Goal: Task Accomplishment & Management: Use online tool/utility

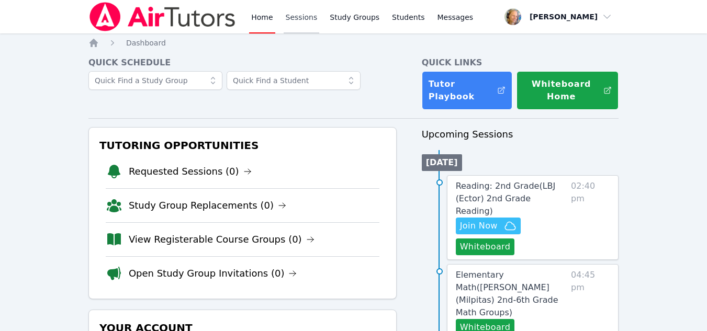
click at [299, 19] on link "Sessions" at bounding box center [302, 16] width 36 height 33
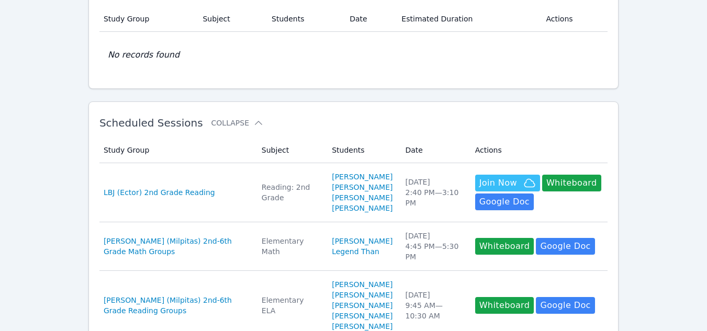
scroll to position [105, 0]
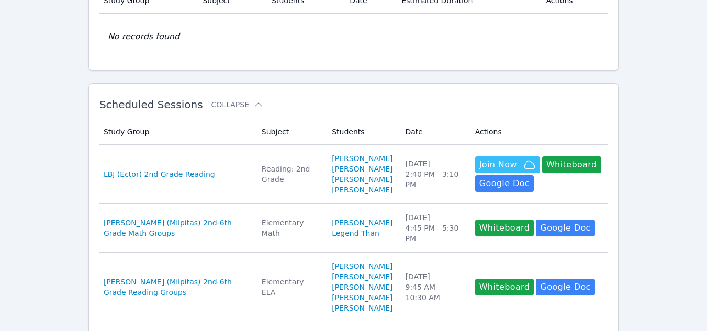
click at [434, 225] on div "Mon Oct 6 4:45 PM — 5:30 PM" at bounding box center [433, 227] width 57 height 31
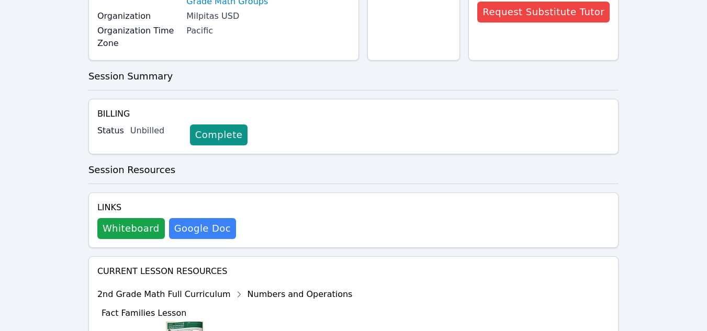
scroll to position [157, 0]
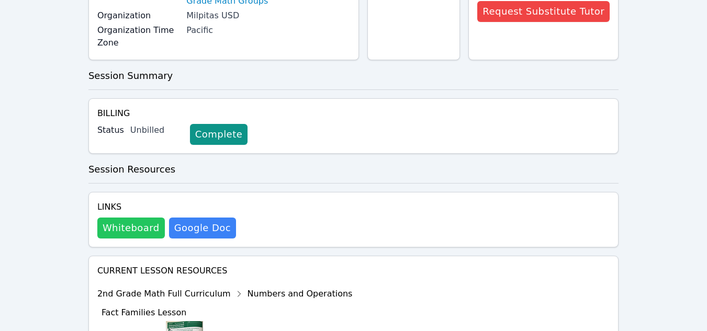
click at [132, 226] on button "Whiteboard" at bounding box center [130, 228] width 67 height 21
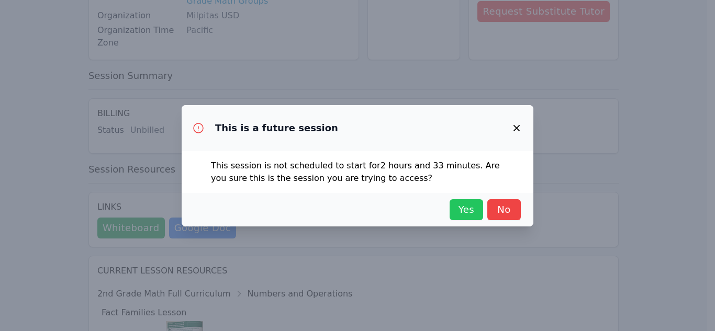
click at [475, 205] on span "Yes" at bounding box center [466, 209] width 23 height 15
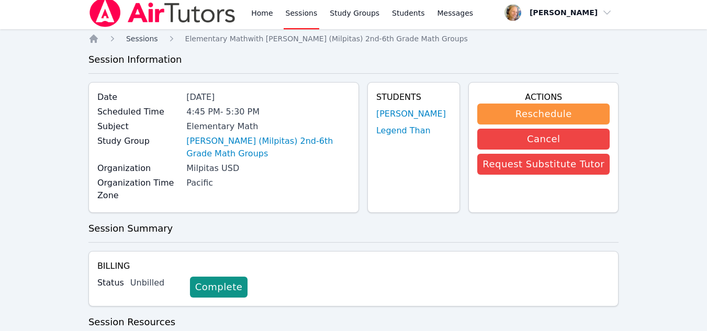
scroll to position [0, 0]
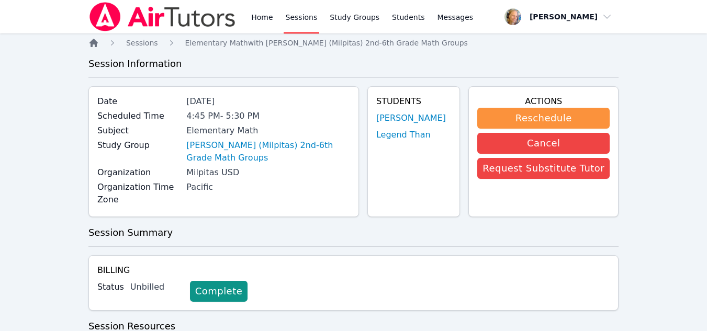
click at [89, 48] on icon "Breadcrumb" at bounding box center [93, 43] width 10 height 10
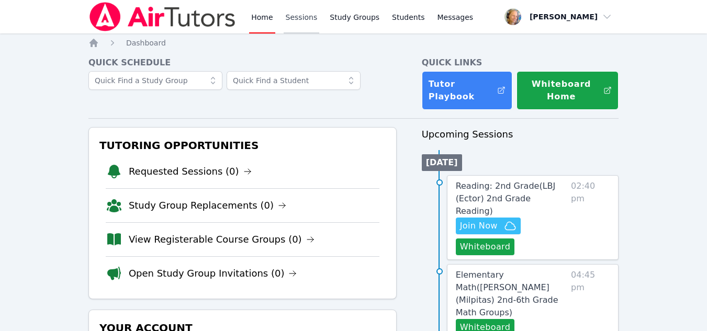
click at [300, 22] on link "Sessions" at bounding box center [302, 16] width 36 height 33
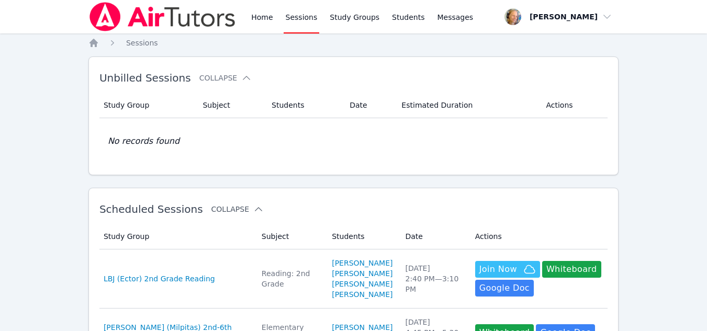
click at [218, 208] on button "Collapse" at bounding box center [237, 209] width 52 height 10
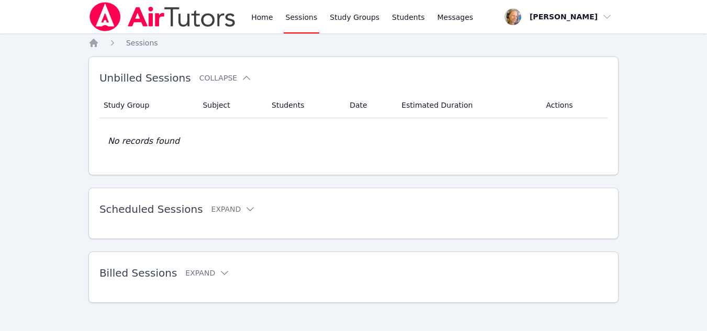
click at [296, 17] on link "Sessions" at bounding box center [302, 16] width 36 height 33
click at [357, 29] on link "Study Groups" at bounding box center [354, 16] width 54 height 33
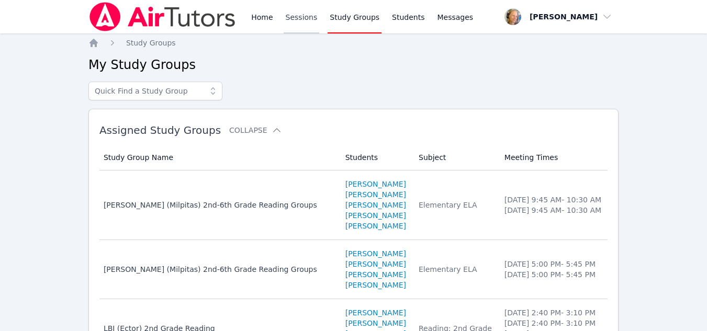
click at [302, 22] on link "Sessions" at bounding box center [302, 16] width 36 height 33
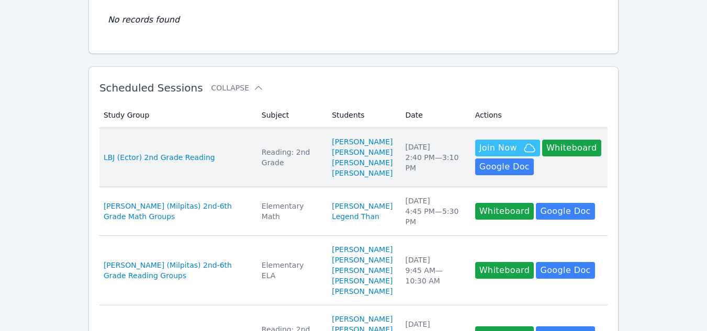
scroll to position [157, 0]
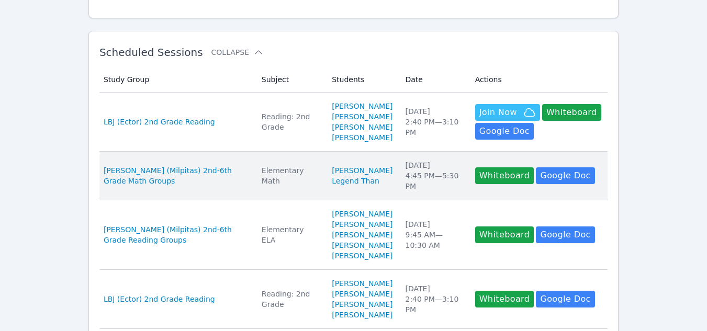
click at [399, 182] on td "Date Mon Oct 6 4:45 PM — 5:30 PM" at bounding box center [434, 176] width 70 height 49
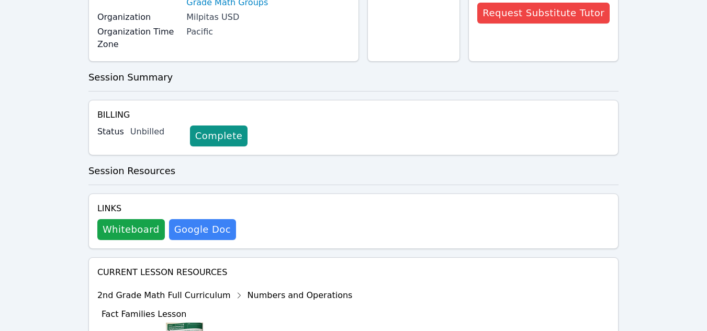
scroll to position [157, 0]
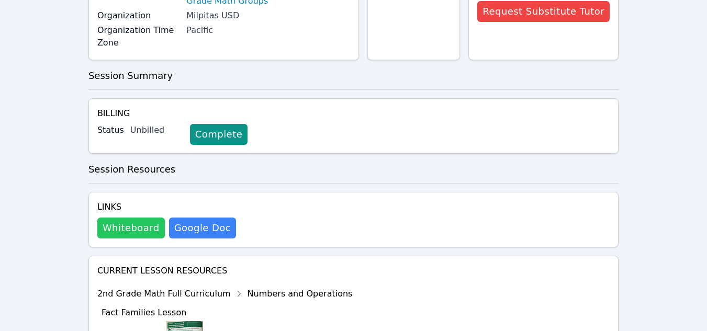
click at [110, 226] on button "Whiteboard" at bounding box center [130, 228] width 67 height 21
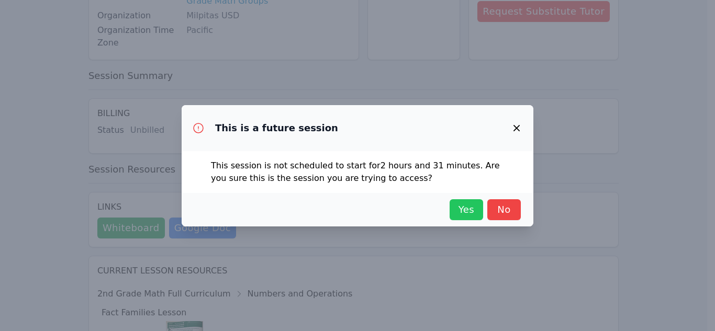
click at [470, 211] on span "Yes" at bounding box center [466, 209] width 23 height 15
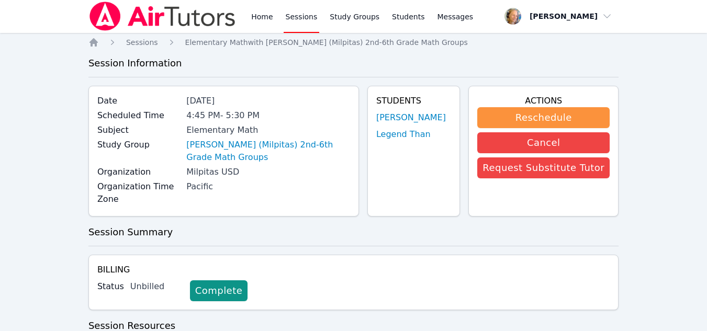
scroll to position [0, 0]
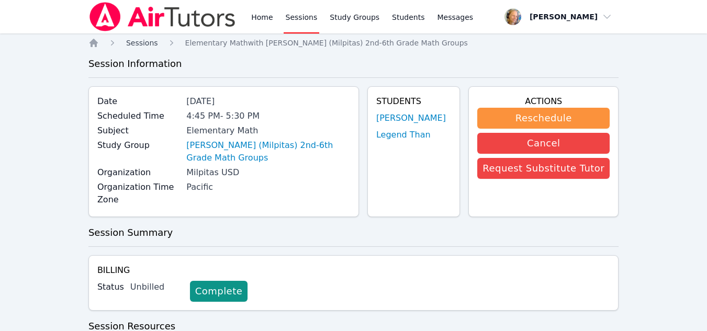
click at [140, 40] on span "Sessions" at bounding box center [142, 43] width 32 height 8
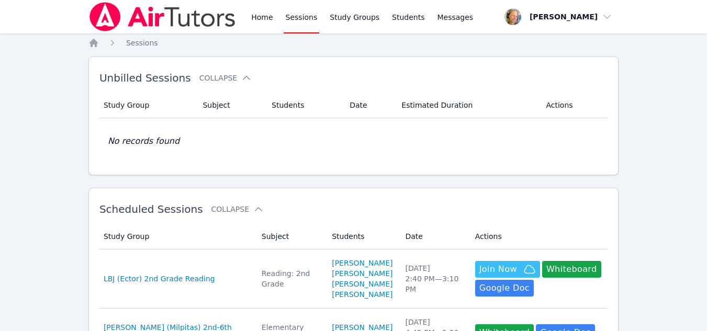
scroll to position [157, 0]
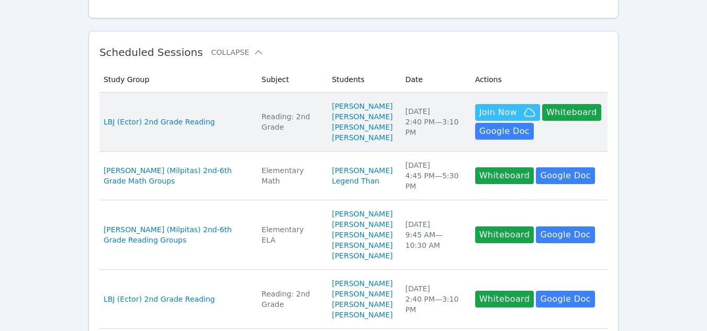
click at [399, 144] on td "Date Mon Oct 6 2:40 PM — 3:10 PM" at bounding box center [434, 122] width 70 height 59
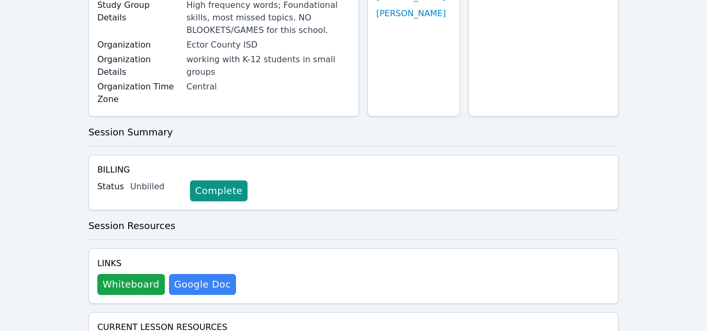
scroll to position [157, 0]
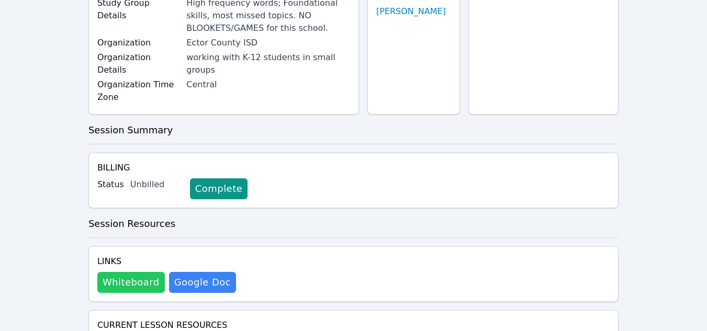
click at [128, 274] on button "Whiteboard" at bounding box center [130, 282] width 67 height 21
click at [142, 273] on button "Whiteboard" at bounding box center [130, 282] width 67 height 21
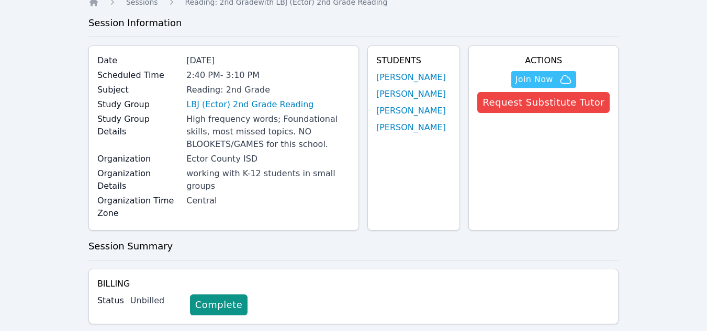
scroll to position [0, 0]
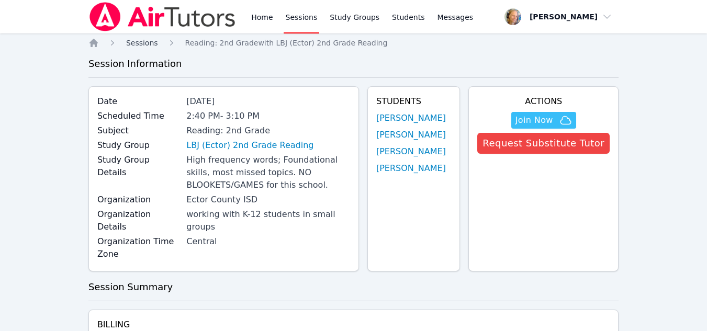
click at [145, 46] on span "Sessions" at bounding box center [142, 43] width 32 height 8
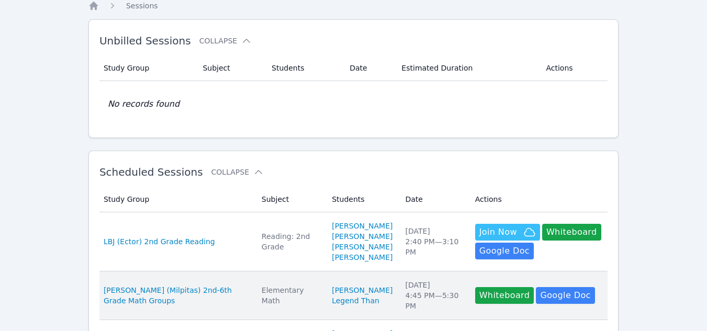
scroll to position [52, 0]
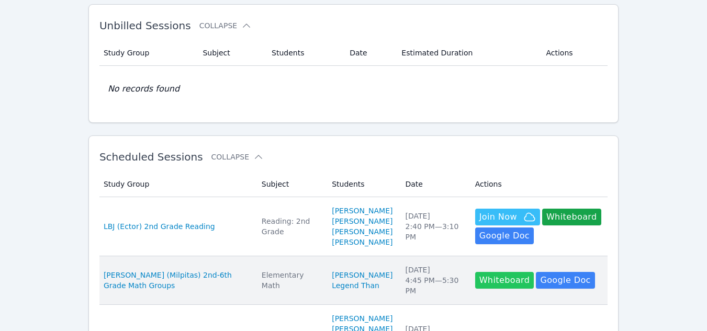
click at [475, 281] on button "Whiteboard" at bounding box center [504, 280] width 59 height 17
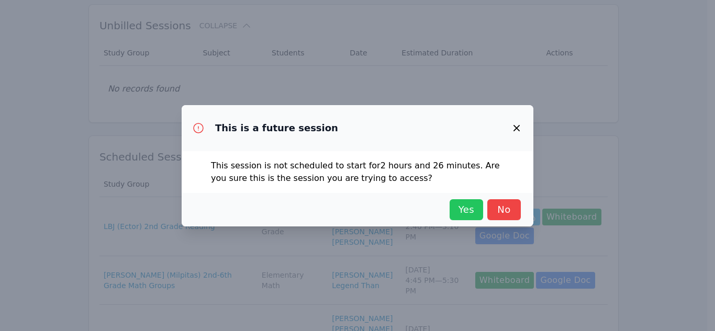
click at [463, 206] on span "Yes" at bounding box center [466, 209] width 23 height 15
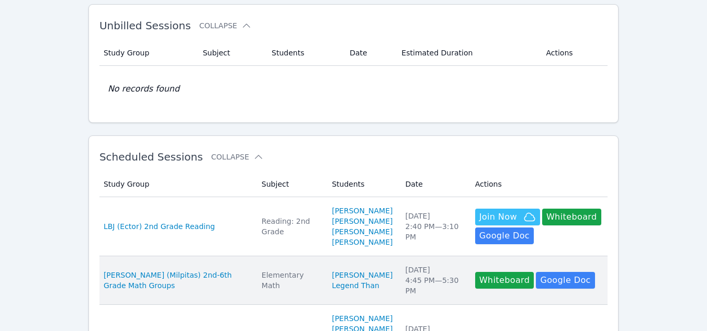
click at [405, 286] on div "Mon Oct 6 4:45 PM — 5:30 PM" at bounding box center [433, 280] width 57 height 31
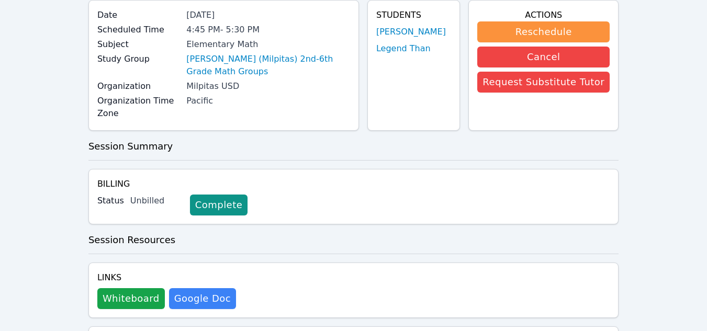
scroll to position [105, 0]
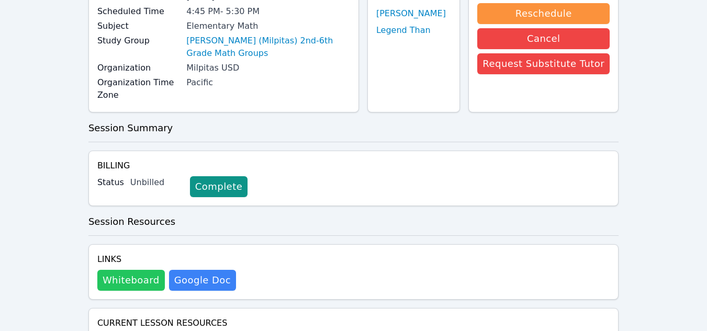
click at [122, 279] on button "Whiteboard" at bounding box center [130, 280] width 67 height 21
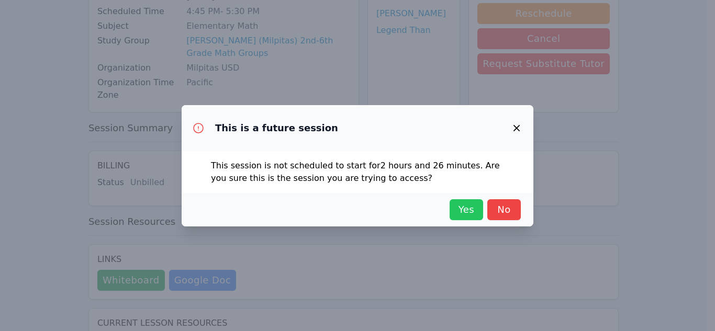
click at [472, 205] on span "Yes" at bounding box center [466, 209] width 23 height 15
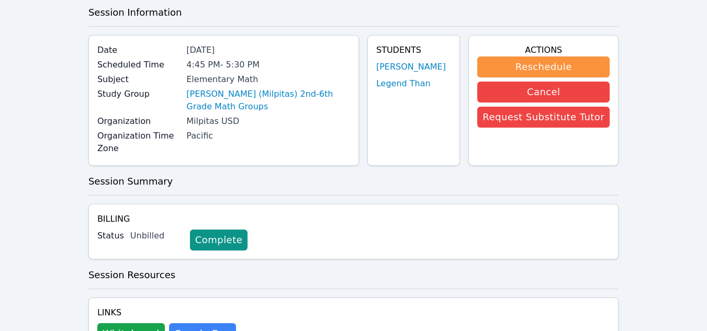
scroll to position [0, 0]
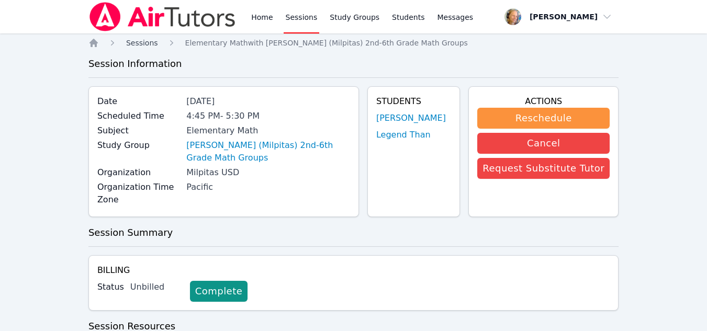
click at [133, 47] on span "Sessions" at bounding box center [142, 43] width 32 height 8
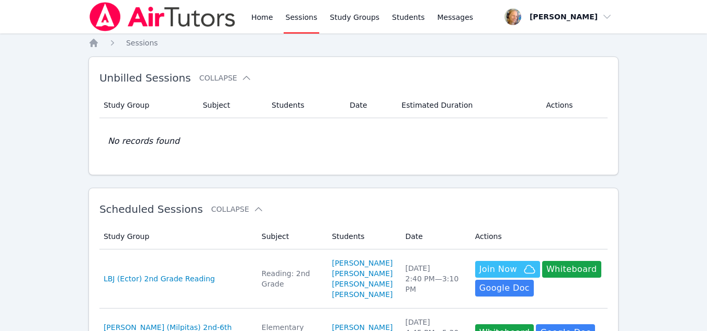
click at [405, 288] on div "Mon Oct 6 2:40 PM — 3:10 PM" at bounding box center [433, 278] width 57 height 31
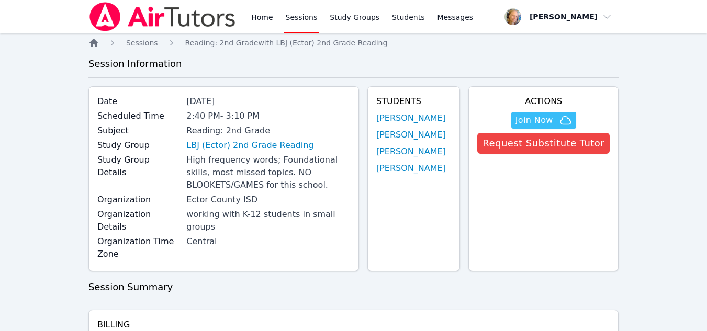
click at [90, 42] on icon "Breadcrumb" at bounding box center [93, 43] width 10 height 10
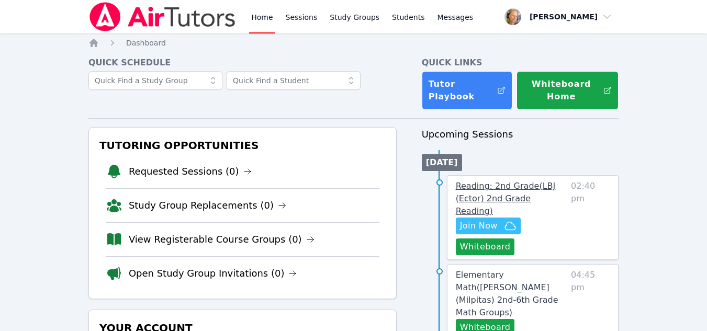
click at [553, 193] on link "Reading: 2nd Grade ( LBJ (Ector) 2nd Grade Reading )" at bounding box center [511, 199] width 111 height 38
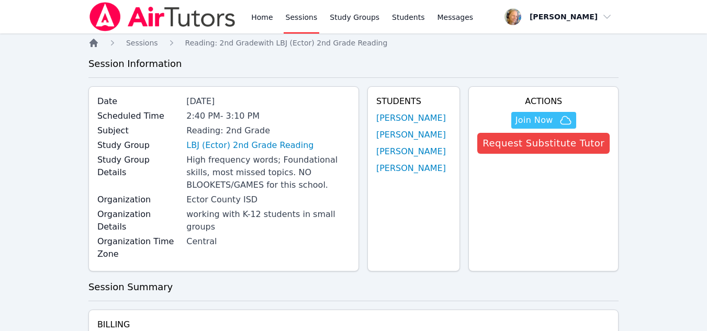
click at [97, 47] on icon "Breadcrumb" at bounding box center [93, 43] width 10 height 10
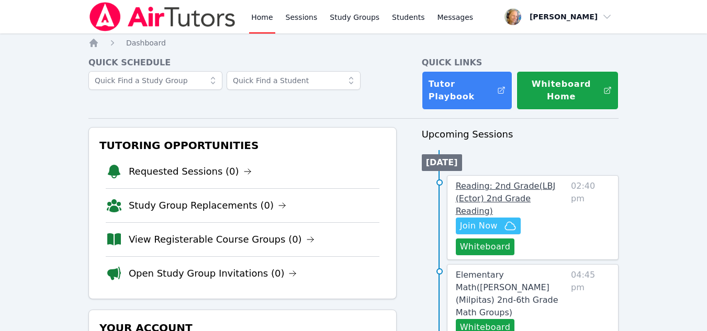
click at [556, 191] on span "Reading: 2nd Grade ( LBJ (Ector) 2nd Grade Reading )" at bounding box center [506, 198] width 100 height 35
click at [542, 191] on link "Reading: 2nd Grade ( LBJ (Ector) 2nd Grade Reading )" at bounding box center [511, 199] width 111 height 38
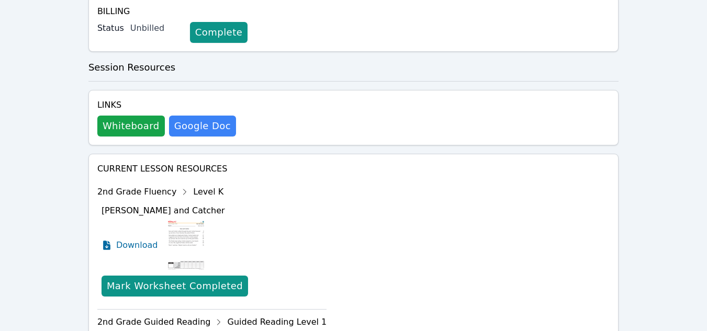
scroll to position [314, 0]
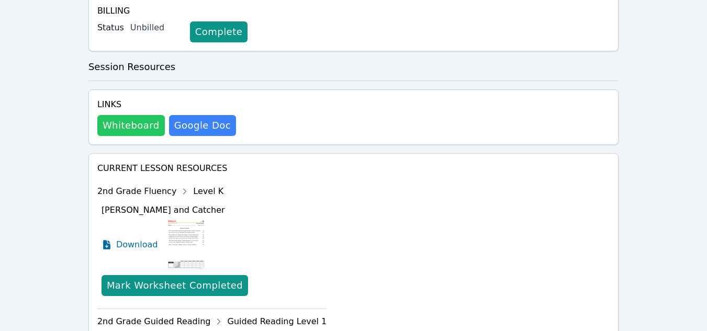
click at [141, 116] on button "Whiteboard" at bounding box center [130, 125] width 67 height 21
click at [131, 115] on button "Whiteboard" at bounding box center [130, 125] width 67 height 21
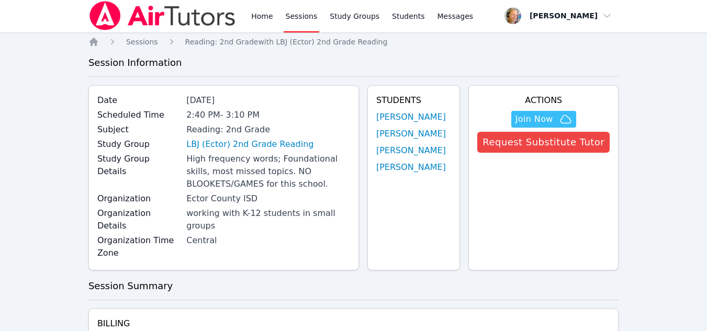
scroll to position [0, 0]
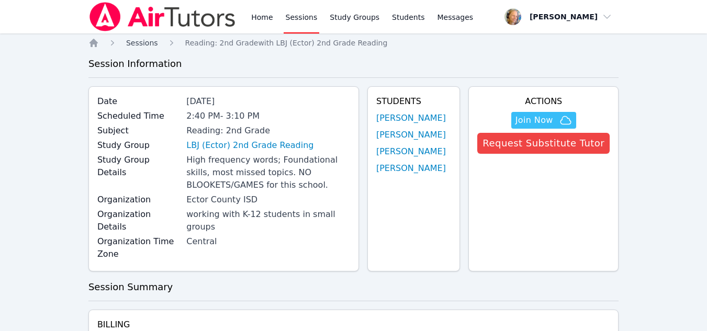
click at [135, 39] on span "Sessions" at bounding box center [142, 43] width 32 height 8
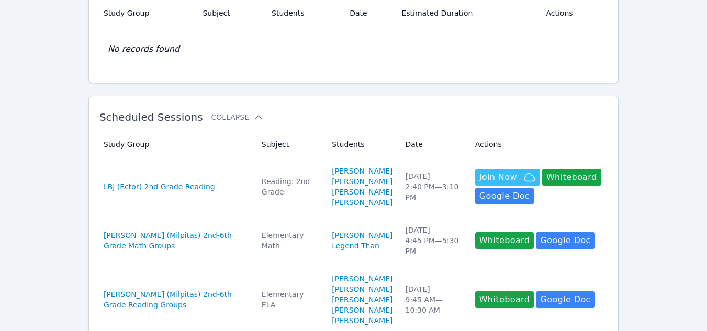
scroll to position [105, 0]
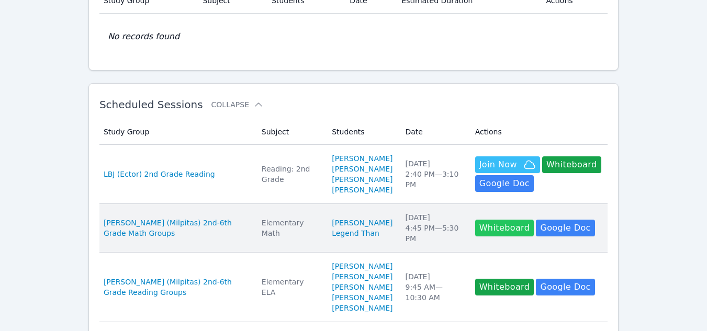
click at [496, 230] on button "Whiteboard" at bounding box center [504, 228] width 59 height 17
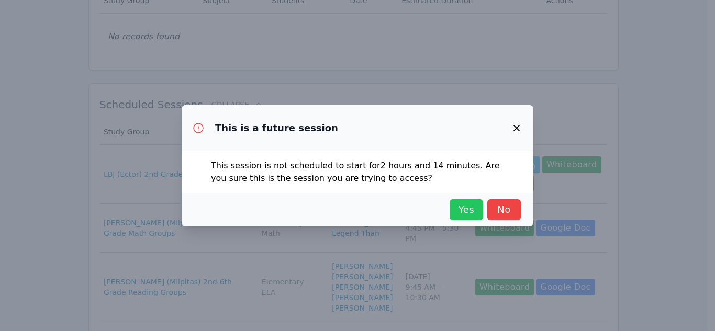
click at [462, 214] on span "Yes" at bounding box center [466, 209] width 23 height 15
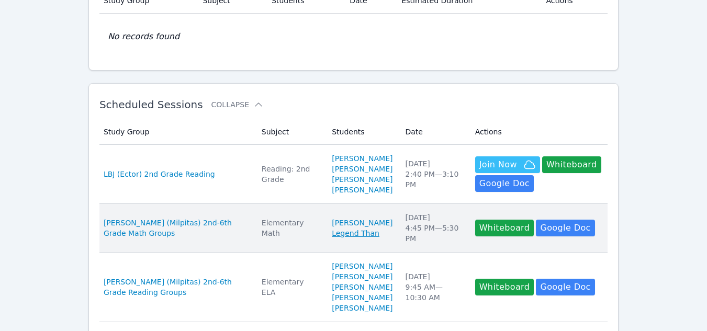
click at [332, 231] on link "Legend Than" at bounding box center [356, 233] width 48 height 10
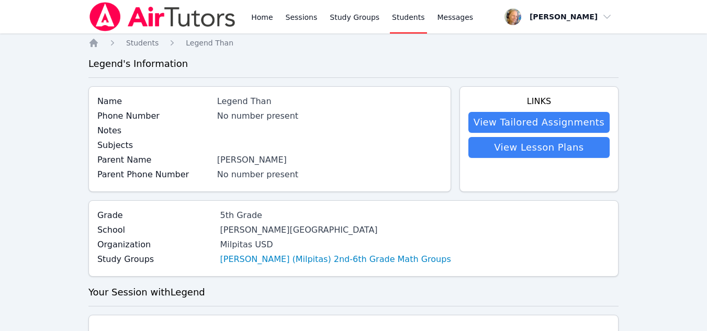
scroll to position [105, 0]
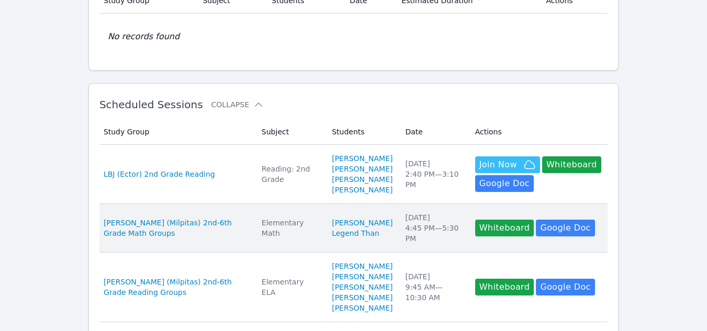
click at [408, 240] on div "Mon Oct 6 4:45 PM — 5:30 PM" at bounding box center [433, 227] width 57 height 31
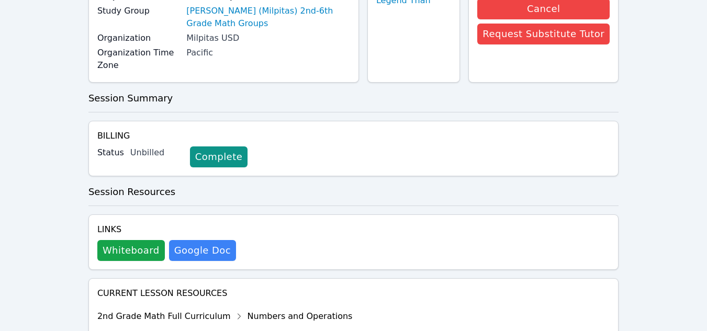
scroll to position [157, 0]
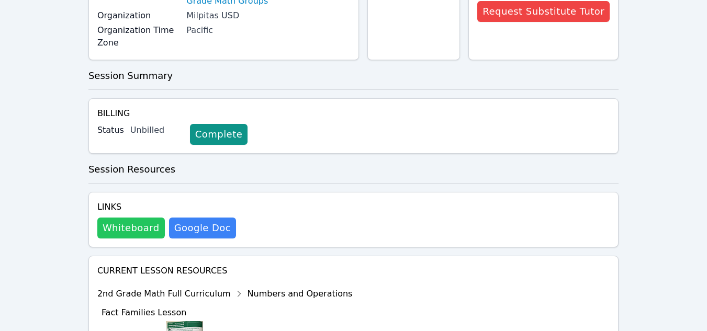
click at [147, 233] on button "Whiteboard" at bounding box center [130, 228] width 67 height 21
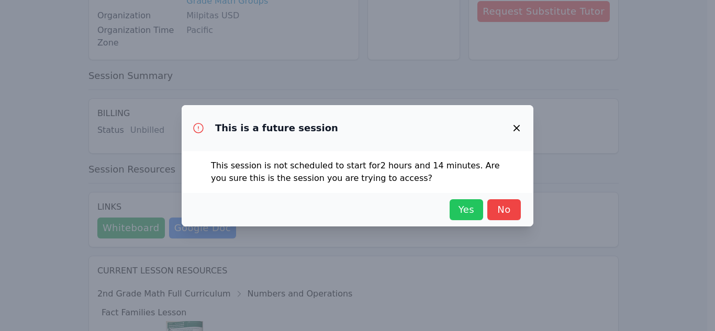
click at [458, 212] on span "Yes" at bounding box center [466, 209] width 23 height 15
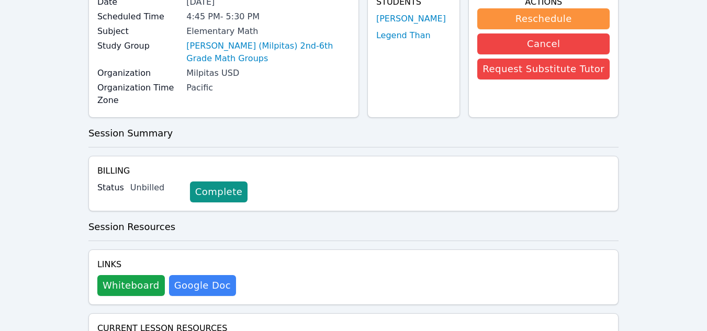
scroll to position [0, 0]
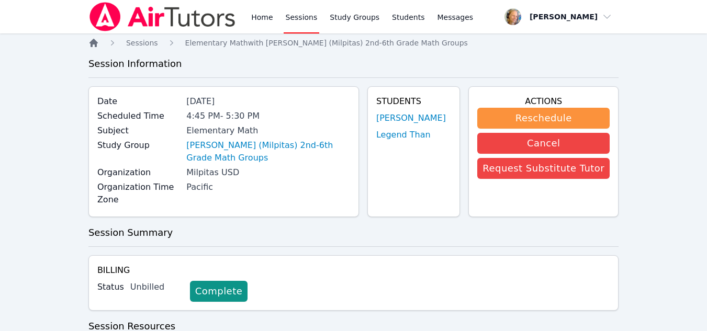
click at [96, 45] on icon "Breadcrumb" at bounding box center [93, 43] width 8 height 8
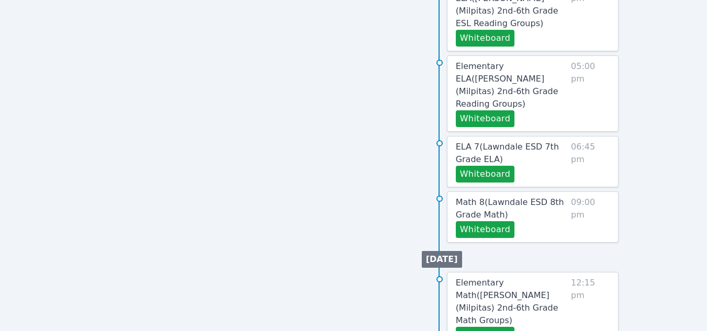
scroll to position [553, 0]
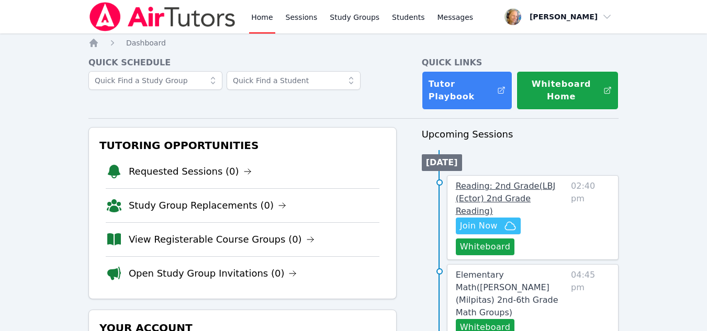
click at [498, 185] on span "Reading: 2nd Grade ( LBJ (Ector) 2nd Grade Reading )" at bounding box center [506, 198] width 100 height 35
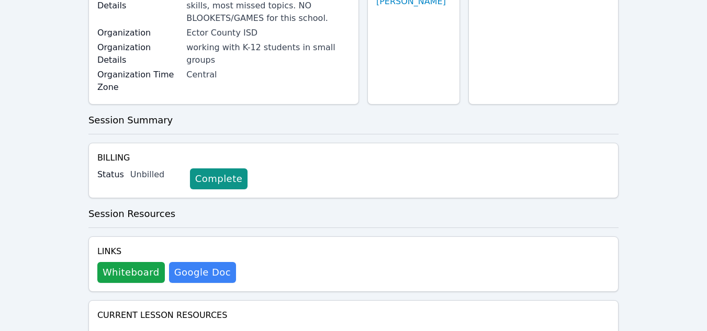
scroll to position [262, 0]
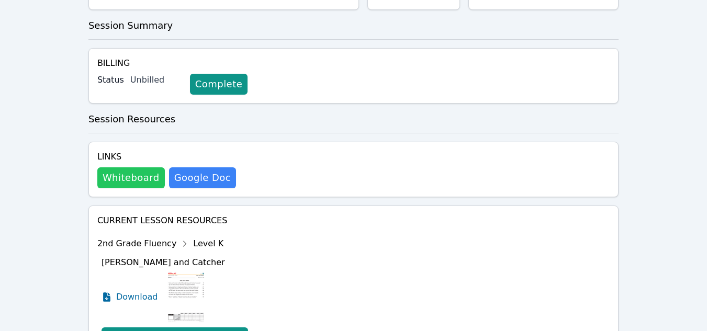
click at [128, 167] on button "Whiteboard" at bounding box center [130, 177] width 67 height 21
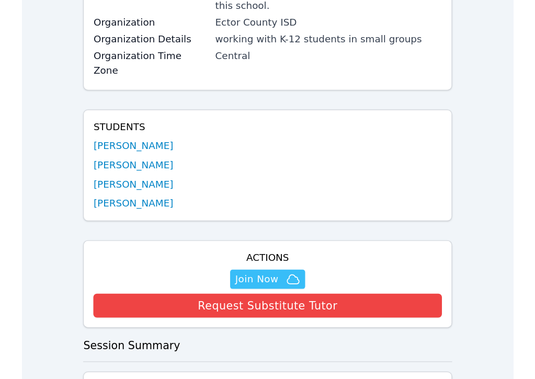
scroll to position [157, 0]
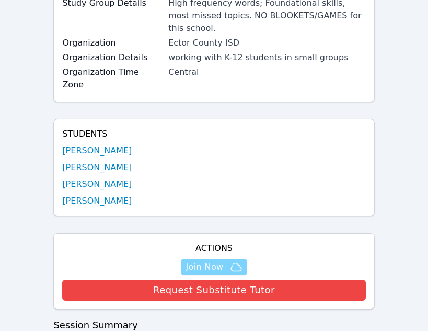
click at [223, 261] on span "Join Now" at bounding box center [205, 267] width 38 height 13
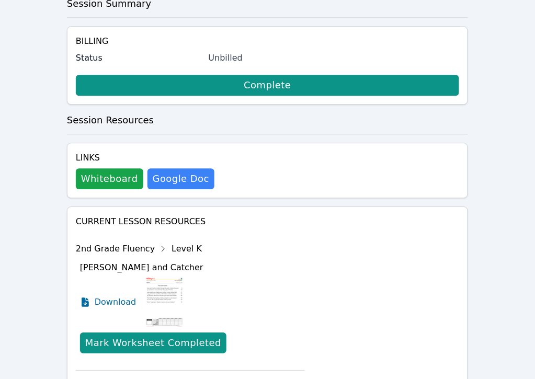
scroll to position [545, 0]
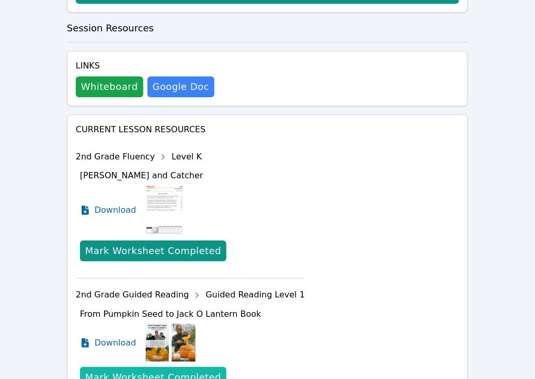
click at [138, 331] on div "Mark Worksheet Completed" at bounding box center [153, 377] width 136 height 15
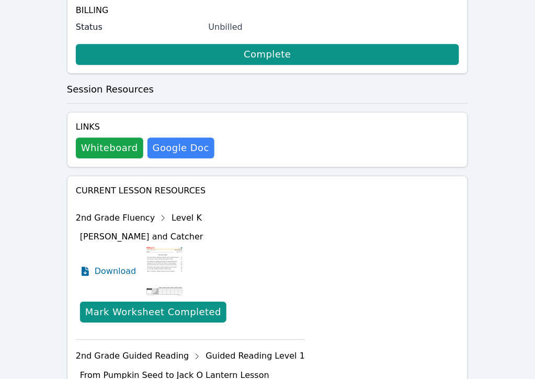
scroll to position [507, 0]
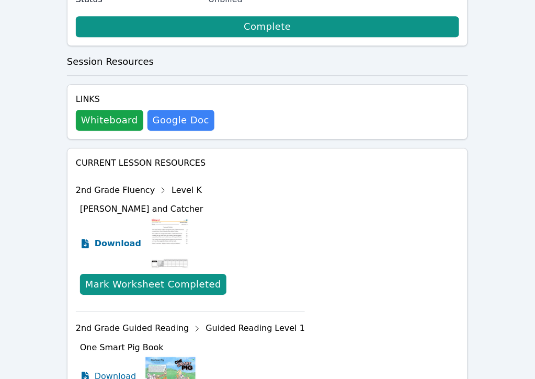
click at [118, 238] on span "Download" at bounding box center [118, 244] width 47 height 13
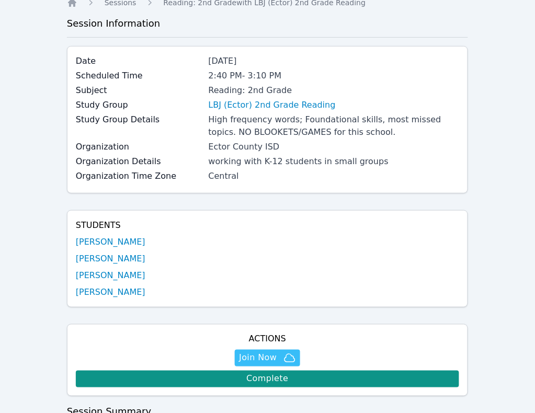
scroll to position [0, 0]
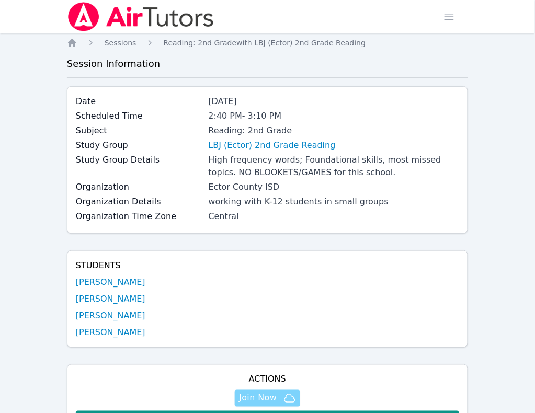
click at [296, 331] on icon "button" at bounding box center [290, 398] width 13 height 13
